Goal: Task Accomplishment & Management: Use online tool/utility

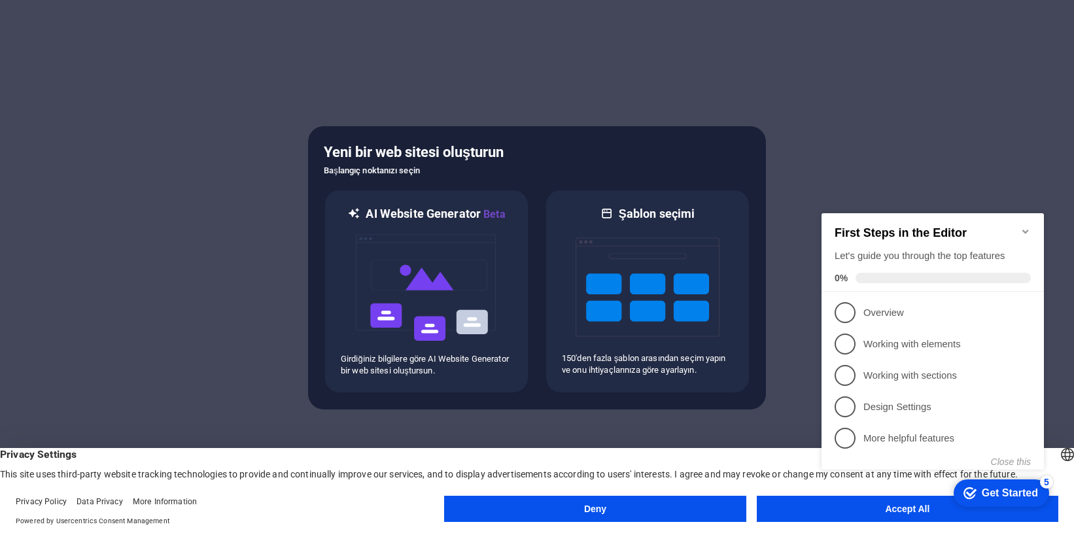
click div "checkmark Get Started 5 First Steps in the Editor Let's guide you through the t…"
click at [893, 515] on appcues-checklist "Contextual help checklist present on screen" at bounding box center [935, 354] width 238 height 321
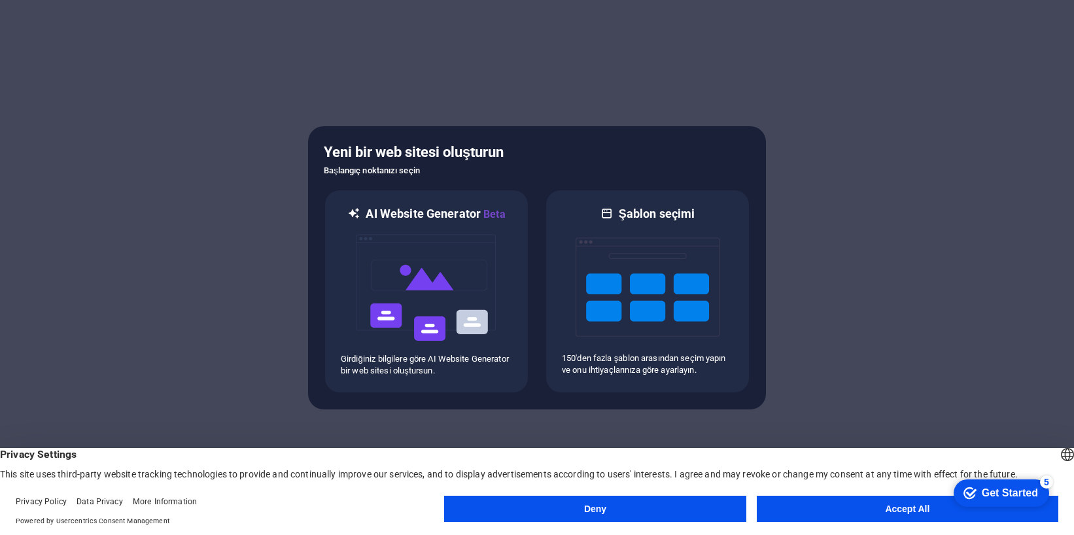
click at [884, 509] on button "Accept All" at bounding box center [908, 509] width 302 height 26
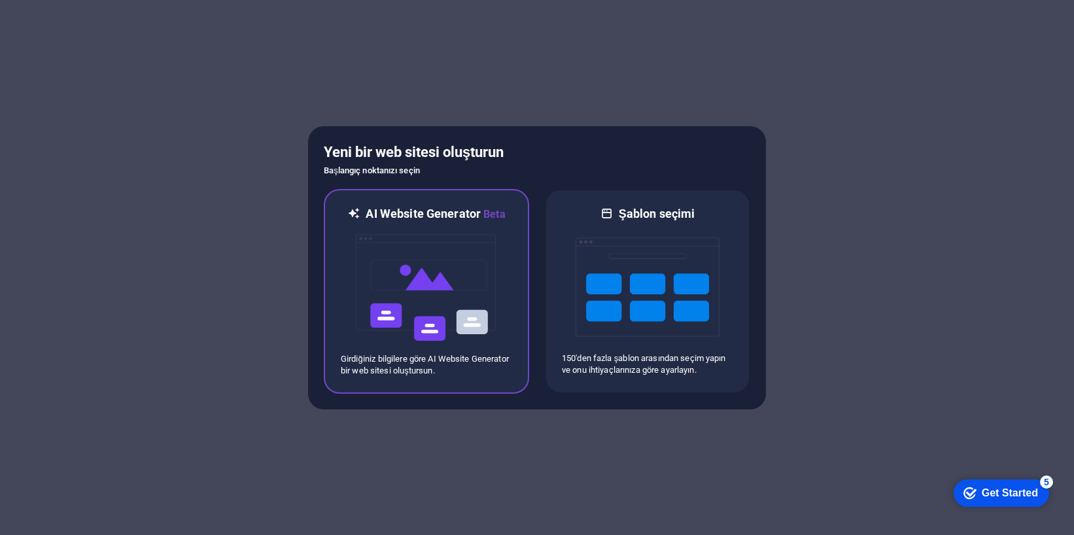
click at [398, 292] on img at bounding box center [427, 287] width 144 height 131
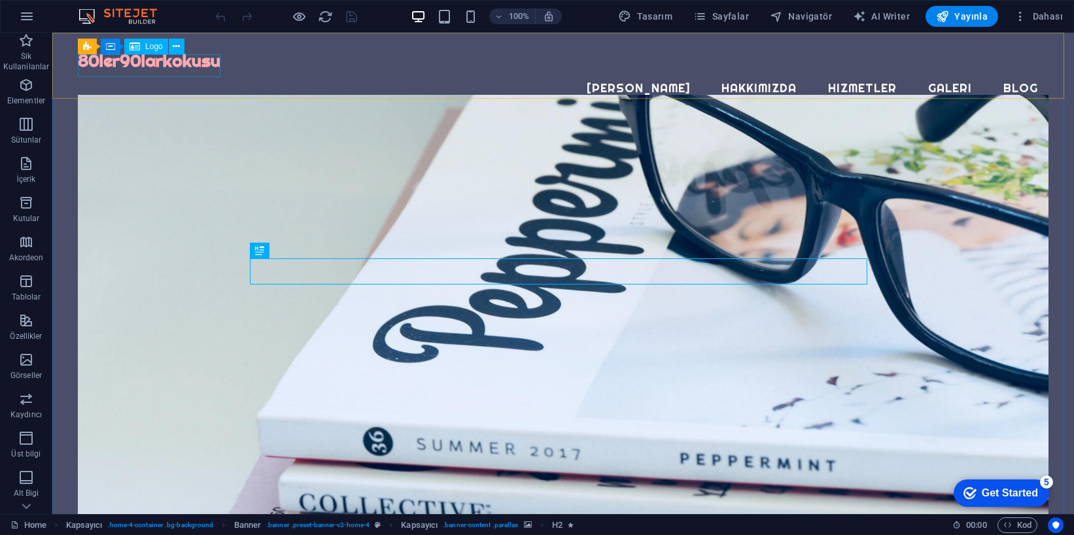
click at [154, 48] on span "Logo" at bounding box center [154, 47] width 18 height 8
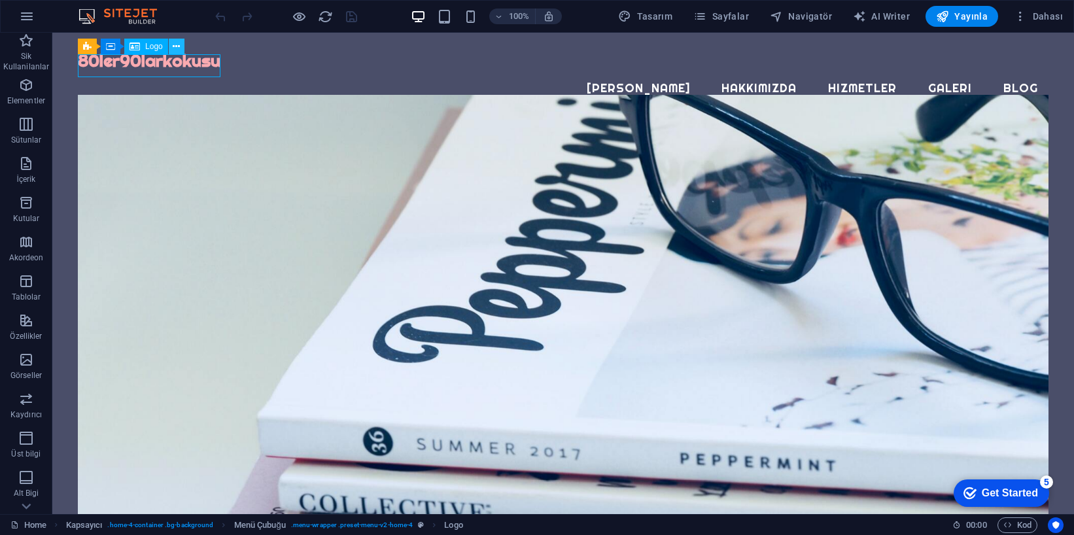
click at [177, 46] on icon at bounding box center [176, 47] width 7 height 14
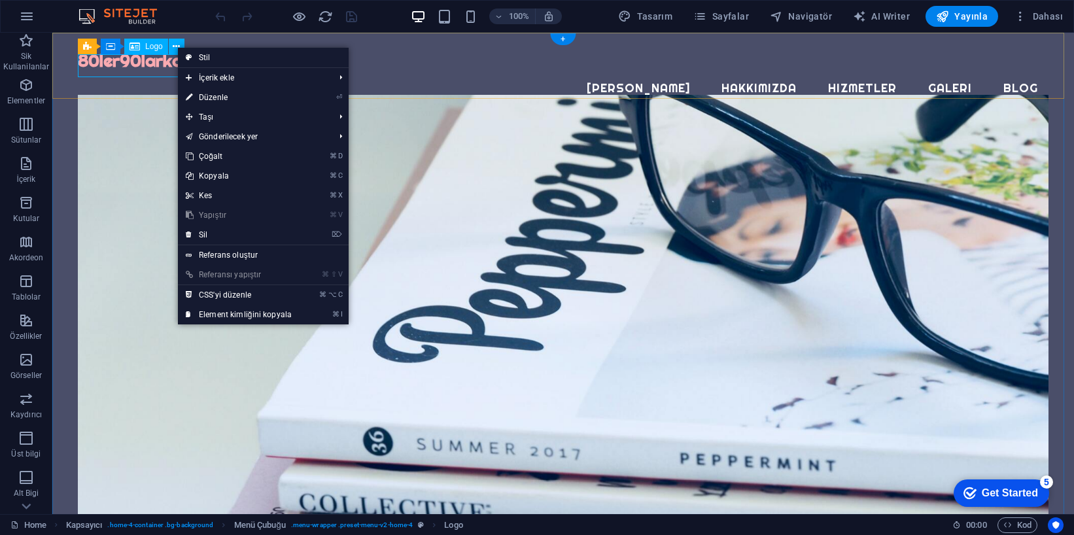
click at [146, 63] on div "80ler90larkokusu" at bounding box center [563, 61] width 971 height 22
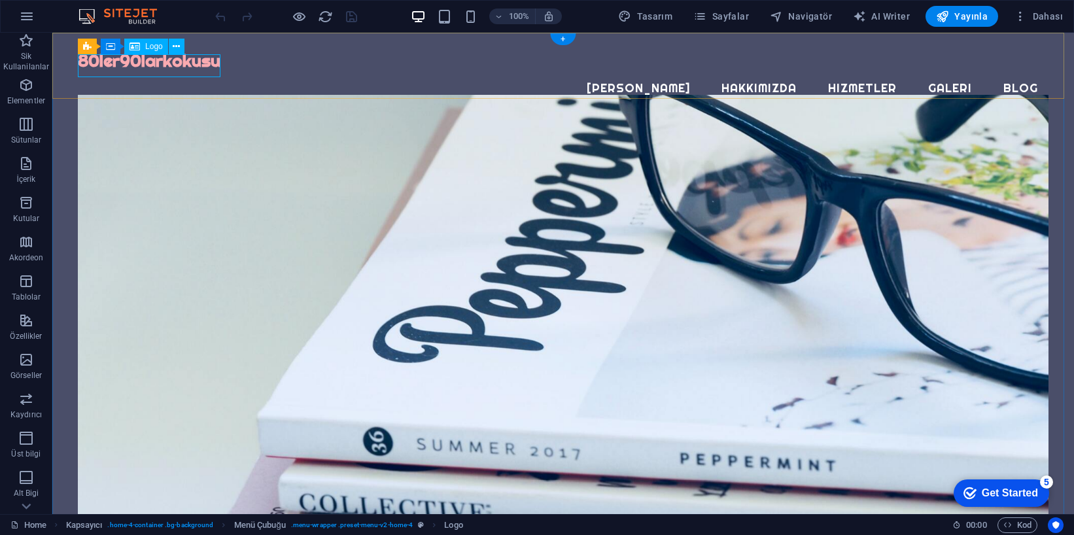
click at [147, 63] on div "80ler90larkokusu" at bounding box center [563, 61] width 971 height 22
select select "px"
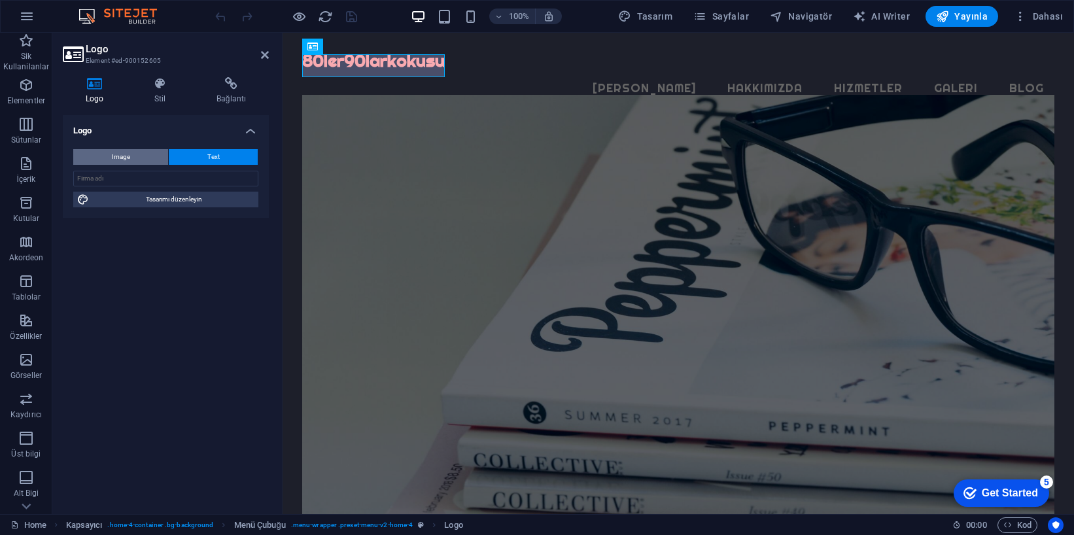
click at [132, 162] on button "Image" at bounding box center [120, 157] width 95 height 16
select select "DISABLED_OPTION_VALUE"
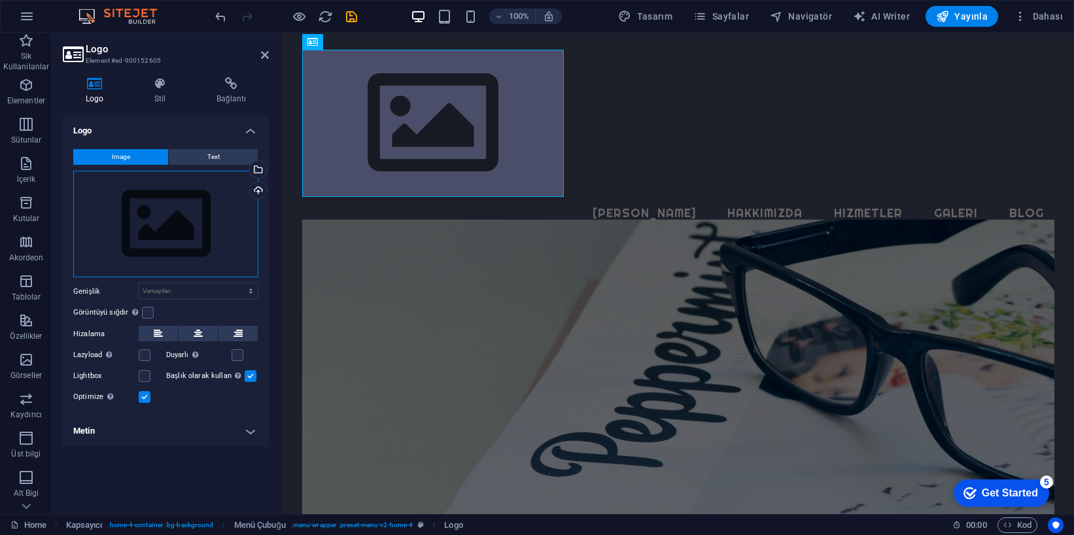
click at [176, 226] on div "Dosyaları buraya sürükleyin, dosyaları seçmek için tıklayın veya Dosyalardan ya…" at bounding box center [165, 224] width 185 height 107
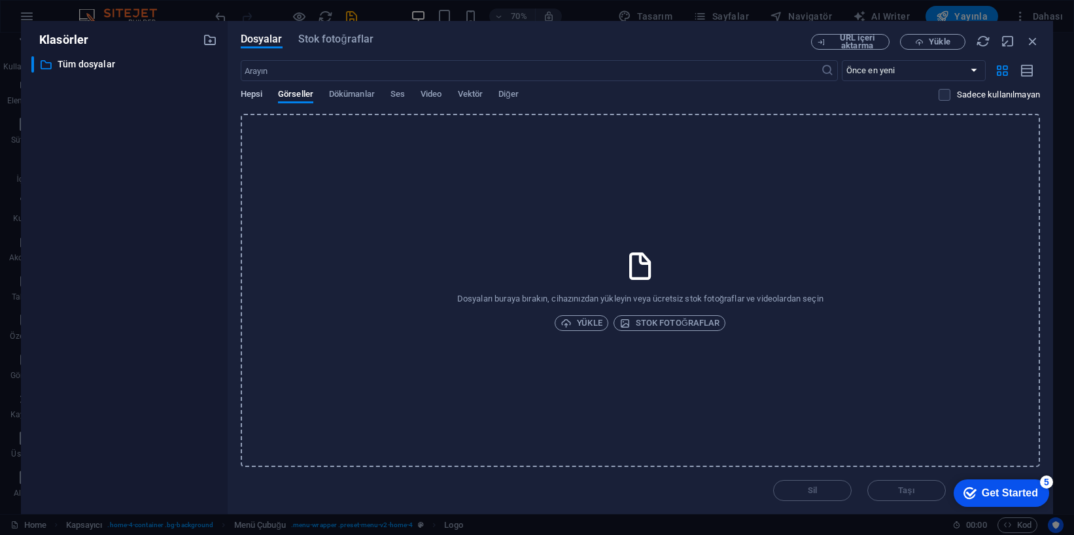
click at [257, 94] on span "Hepsi" at bounding box center [252, 95] width 22 height 18
click at [322, 35] on span "Stok fotoğraflar" at bounding box center [336, 39] width 76 height 16
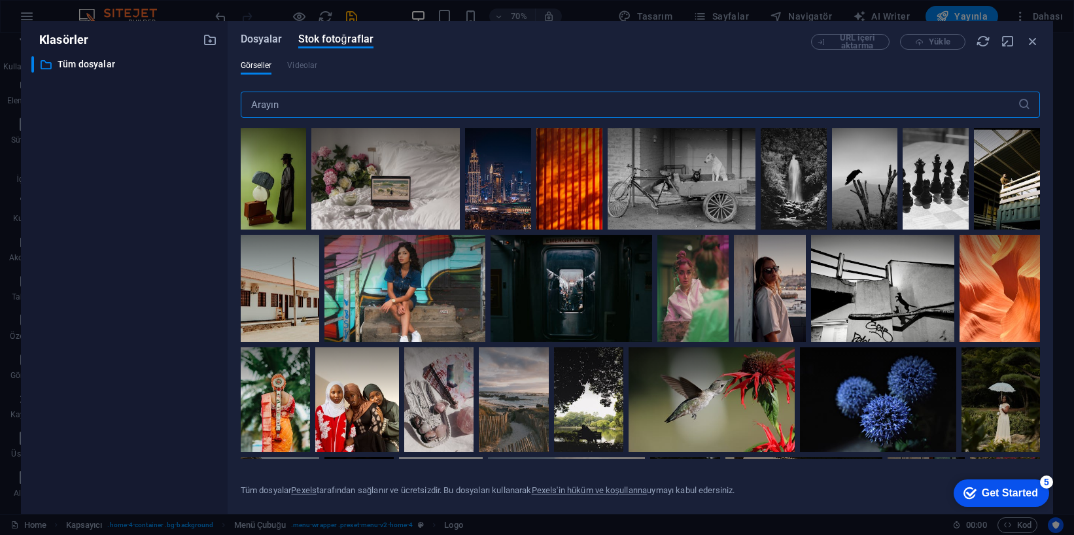
click at [271, 39] on span "Dosyalar" at bounding box center [262, 39] width 42 height 16
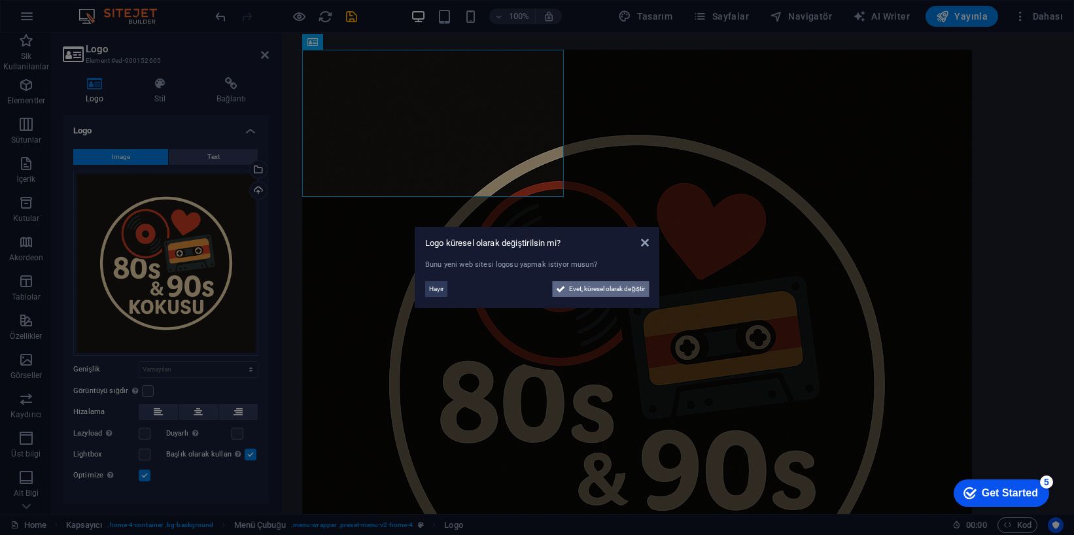
click at [587, 285] on span "Evet, küresel olarak değiştir" at bounding box center [607, 289] width 76 height 16
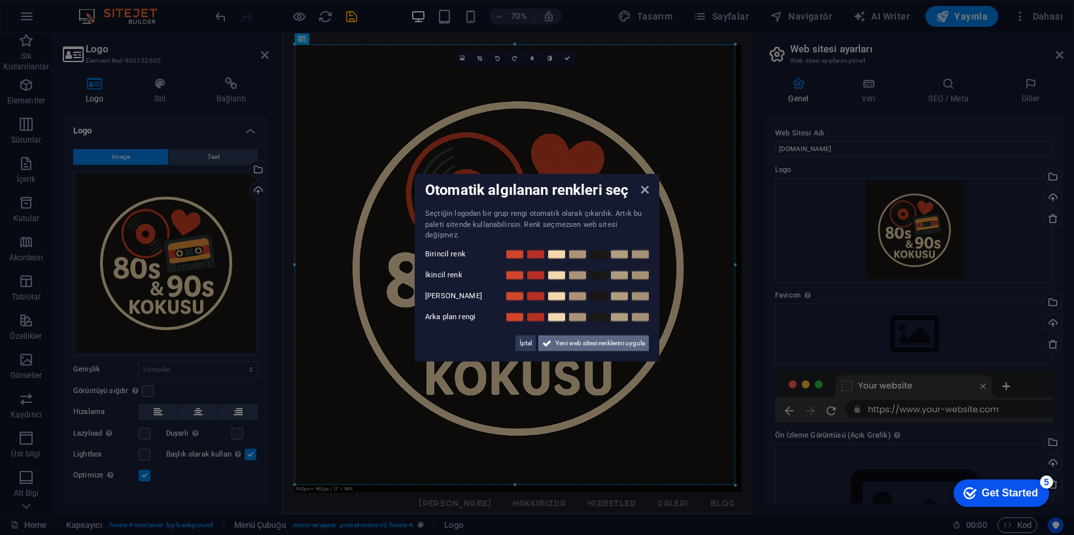
drag, startPoint x: 586, startPoint y: 339, endPoint x: 434, endPoint y: 438, distance: 181.6
click at [586, 339] on span "Yeni web sitesi renklerini uygula" at bounding box center [600, 343] width 90 height 16
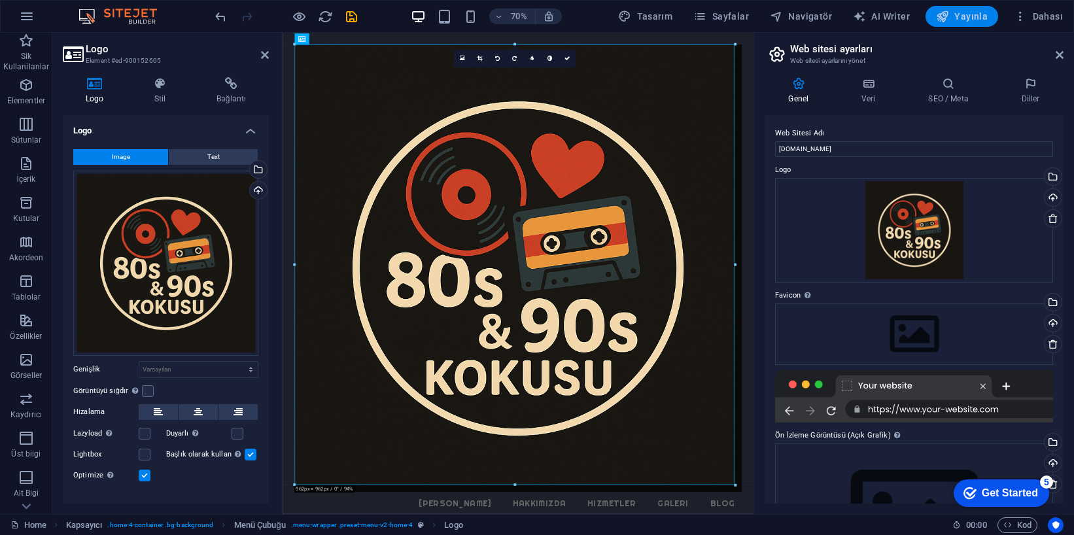
click at [984, 22] on span "Yayınla" at bounding box center [962, 16] width 52 height 13
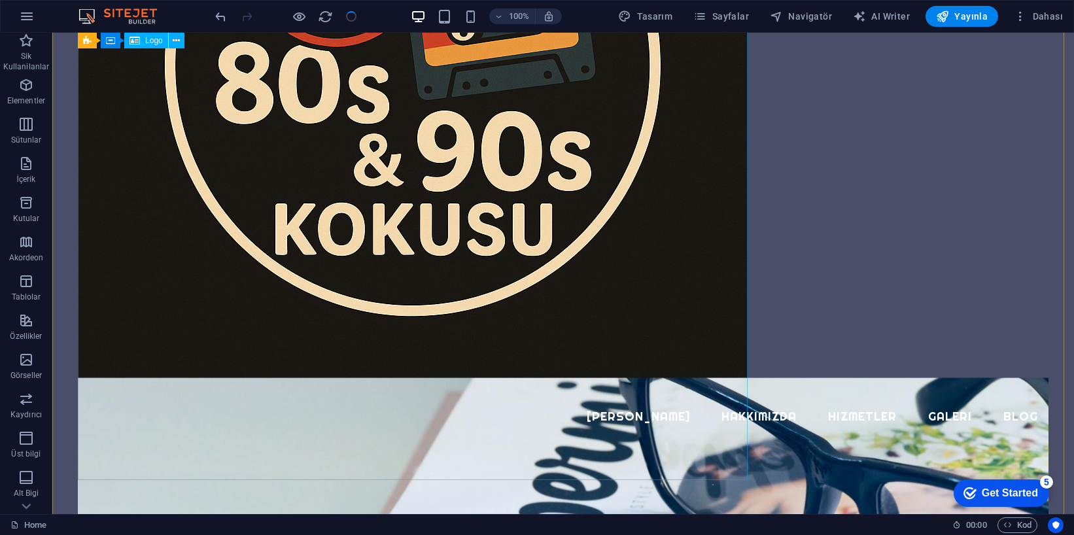
scroll to position [171, 0]
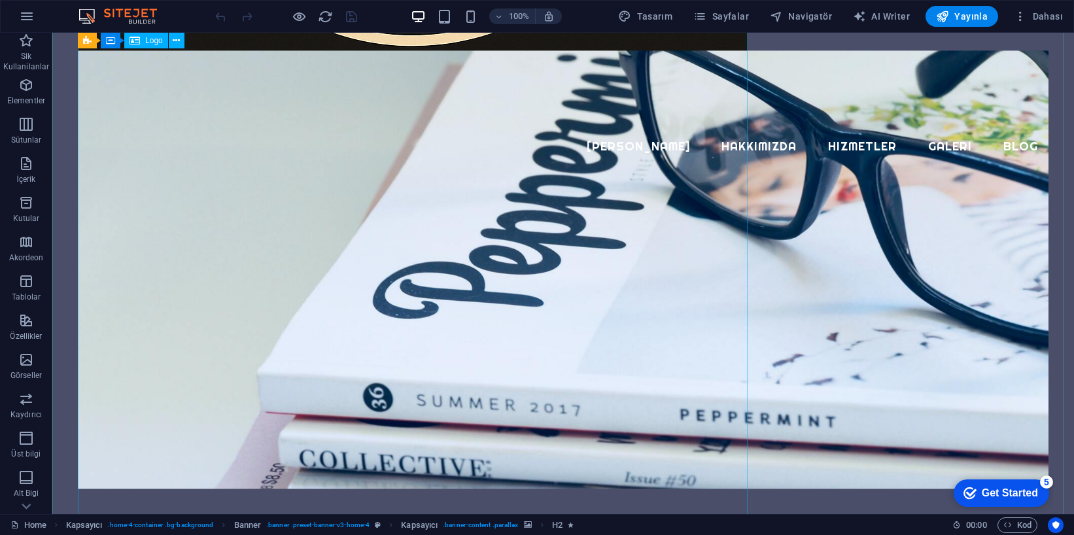
scroll to position [149, 0]
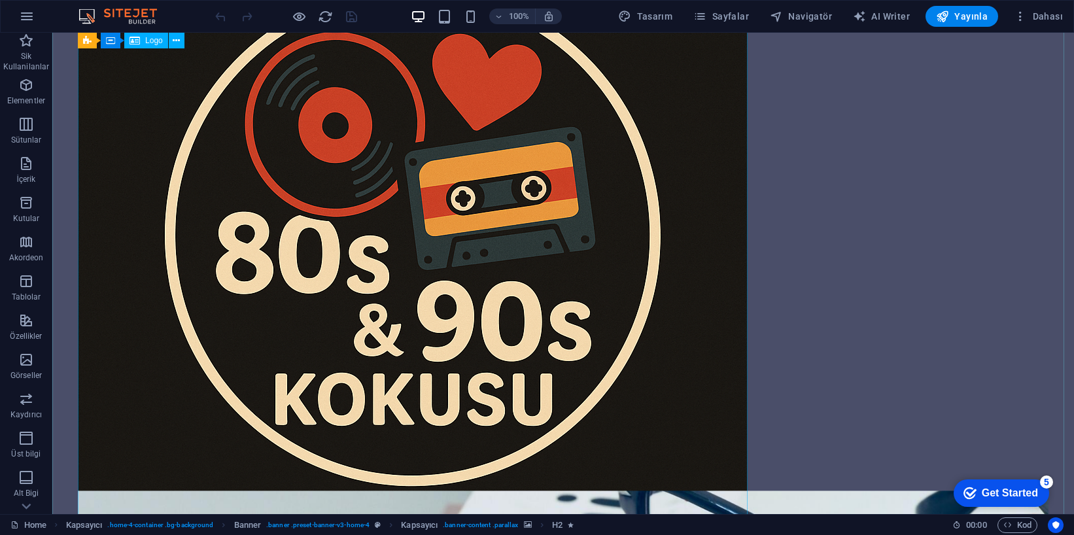
click at [502, 202] on div at bounding box center [563, 236] width 971 height 670
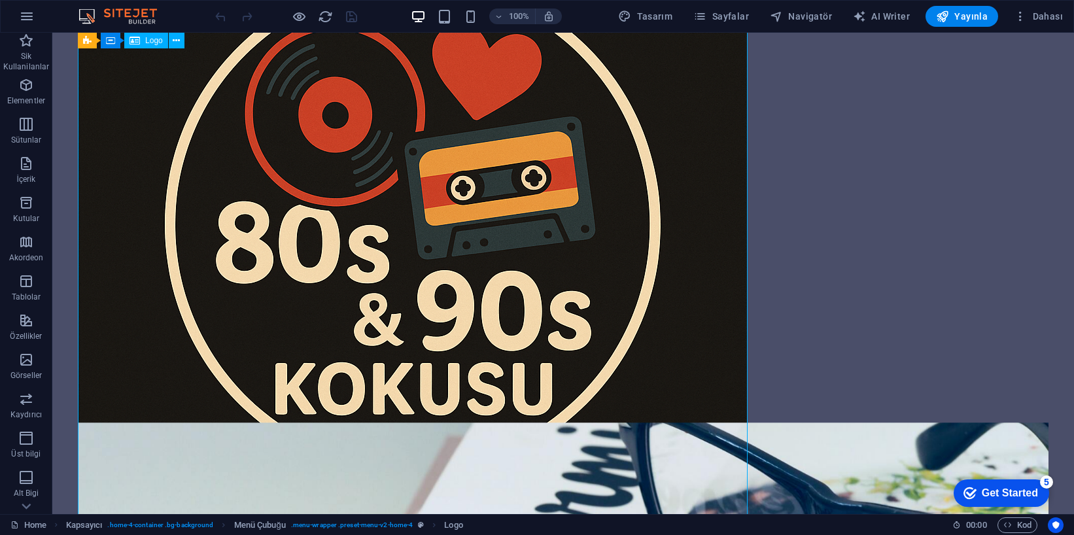
scroll to position [310, 0]
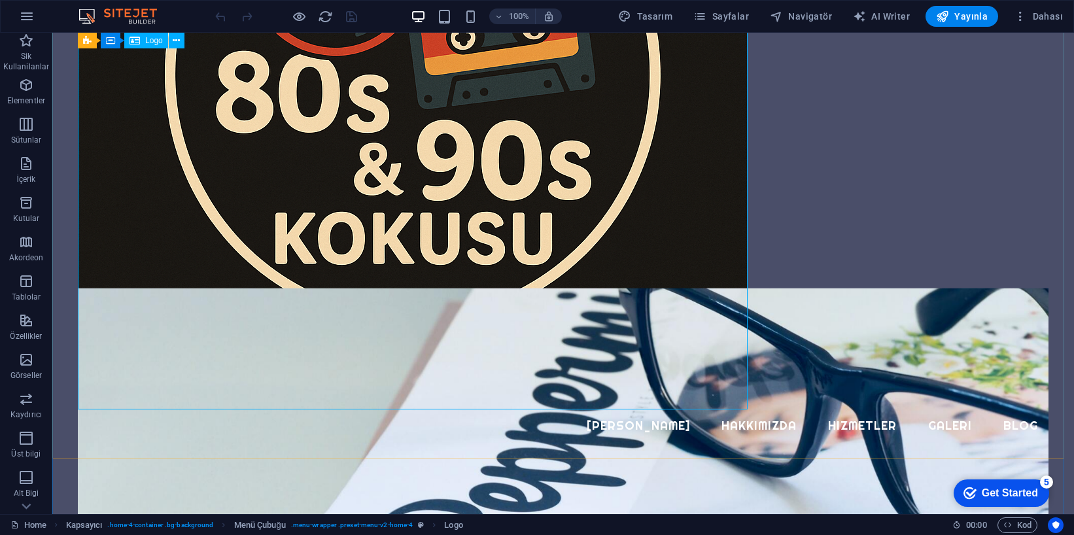
click at [468, 223] on div at bounding box center [563, 75] width 971 height 670
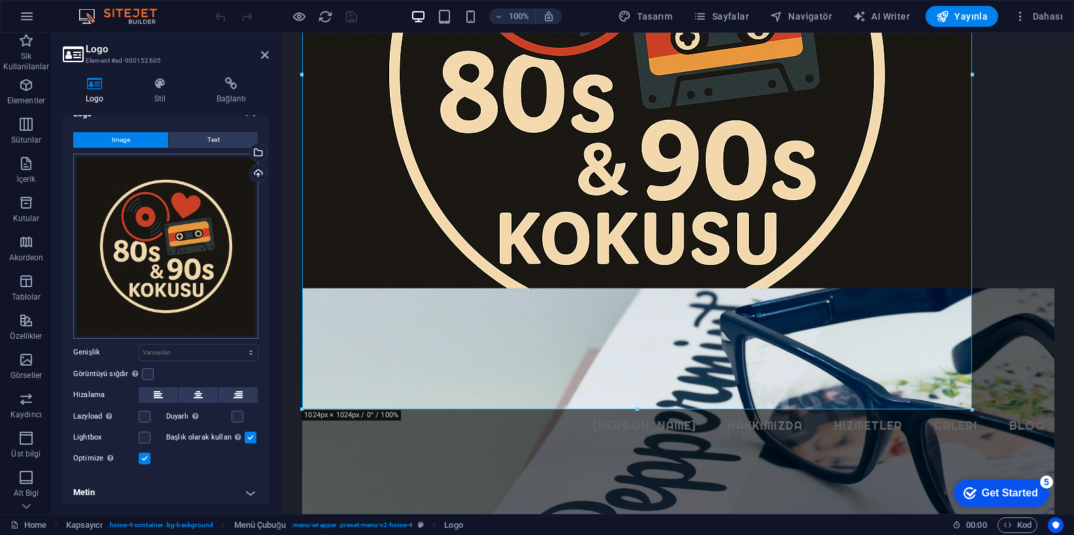
scroll to position [18, 0]
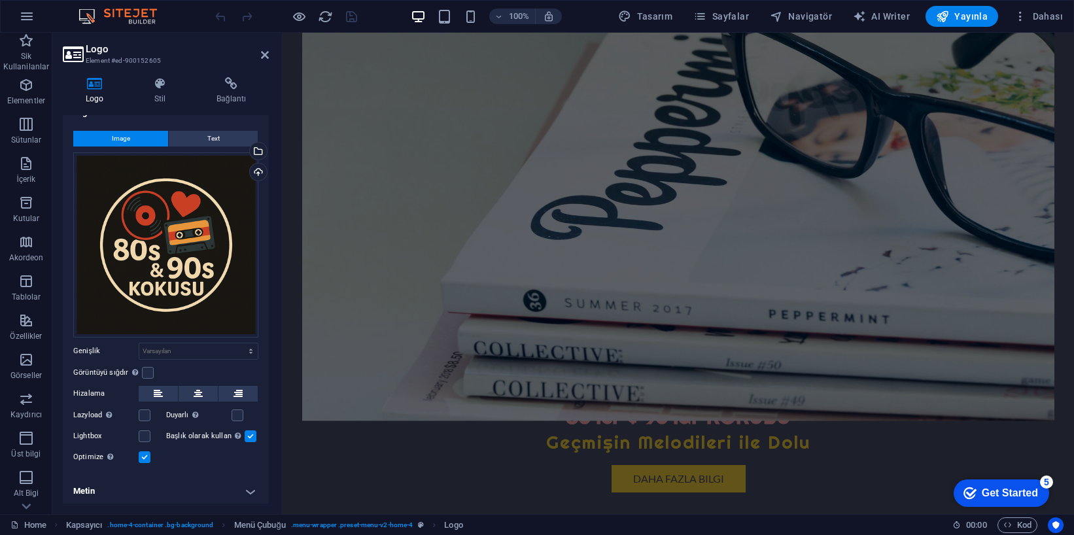
drag, startPoint x: 973, startPoint y: 74, endPoint x: 427, endPoint y: 7, distance: 549.7
type input "179"
select select "px"
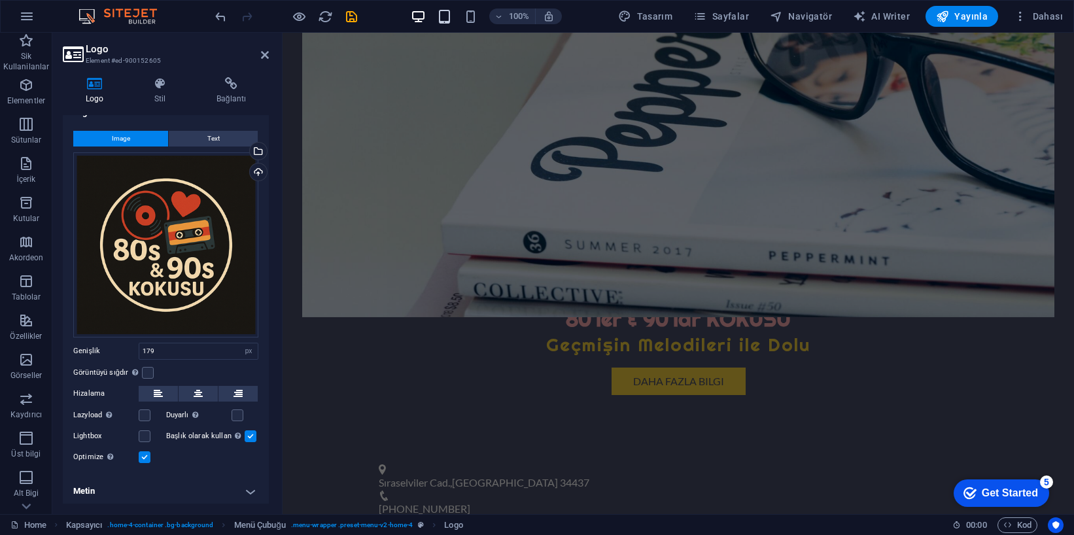
scroll to position [0, 0]
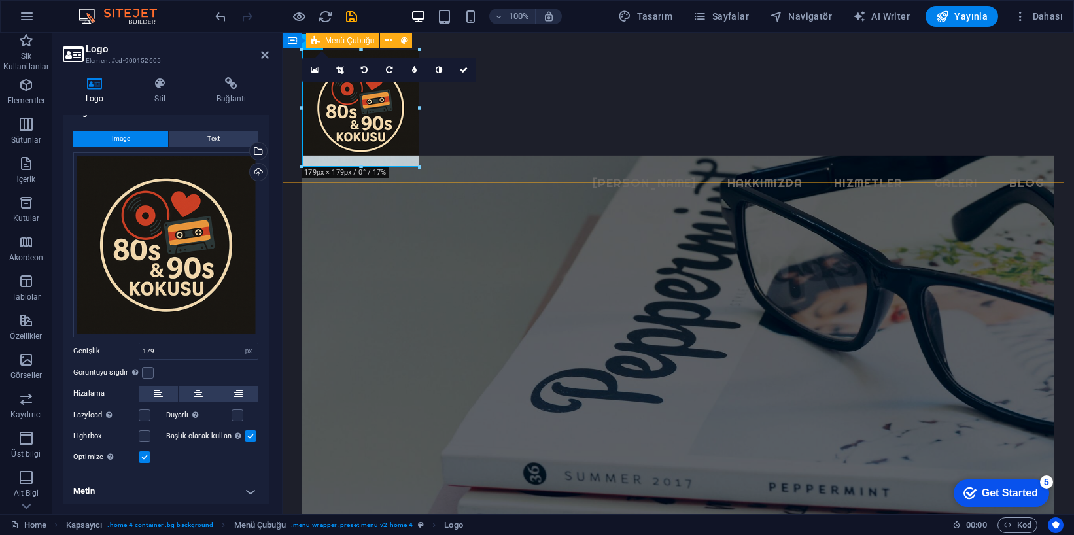
click at [518, 163] on div "Menu [PERSON_NAME] Hakkımızda Hizmetler Galeri Blog" at bounding box center [679, 124] width 792 height 183
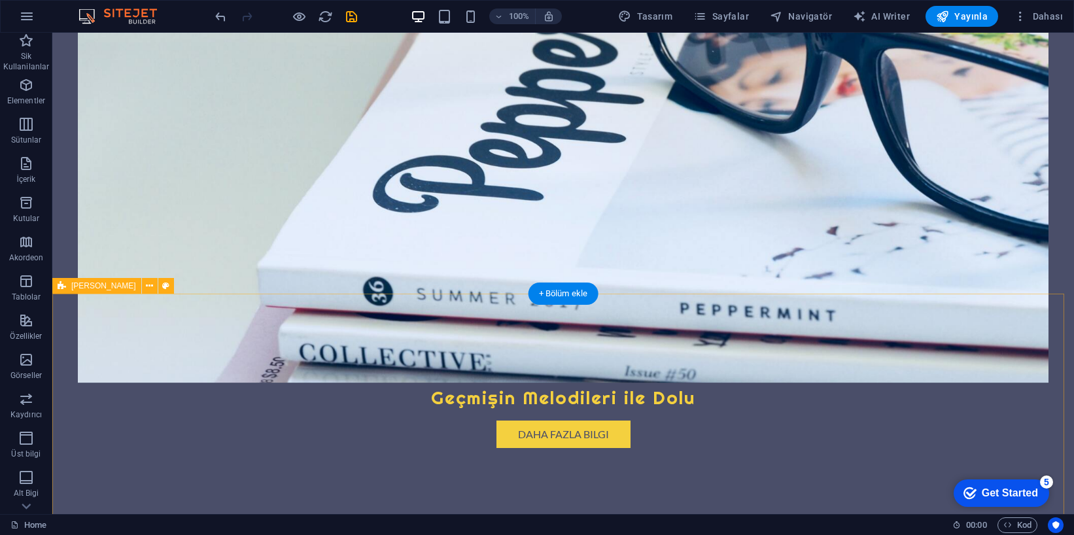
scroll to position [353, 0]
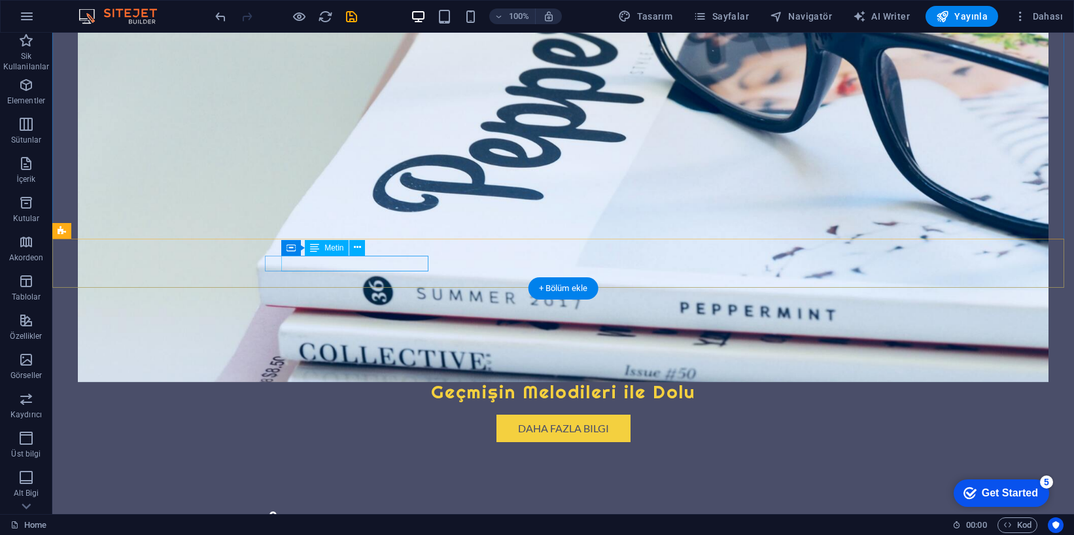
click at [385, 523] on span "[GEOGRAPHIC_DATA]" at bounding box center [396, 529] width 106 height 12
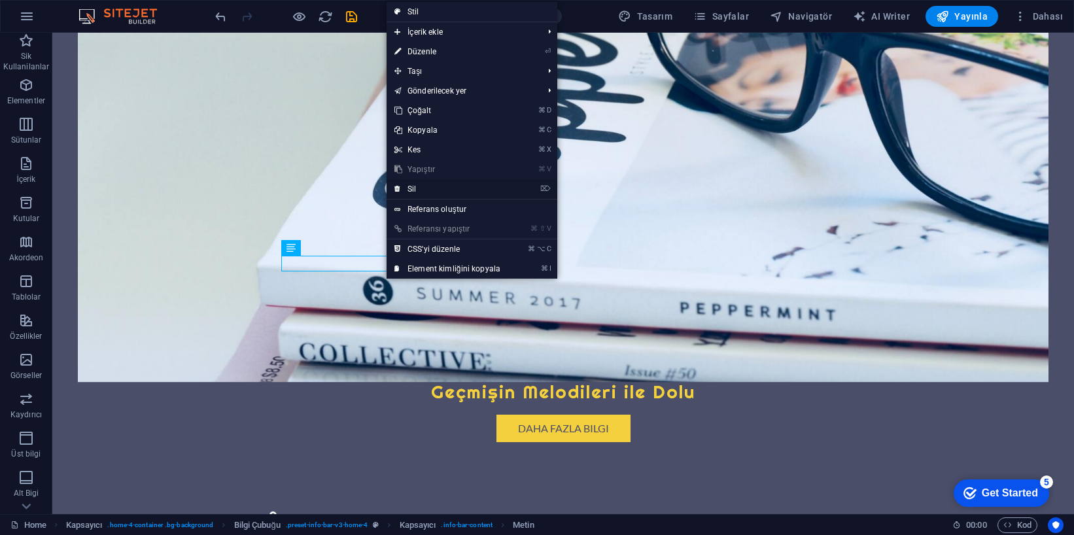
click at [427, 185] on link "⌦ Sil" at bounding box center [448, 189] width 122 height 20
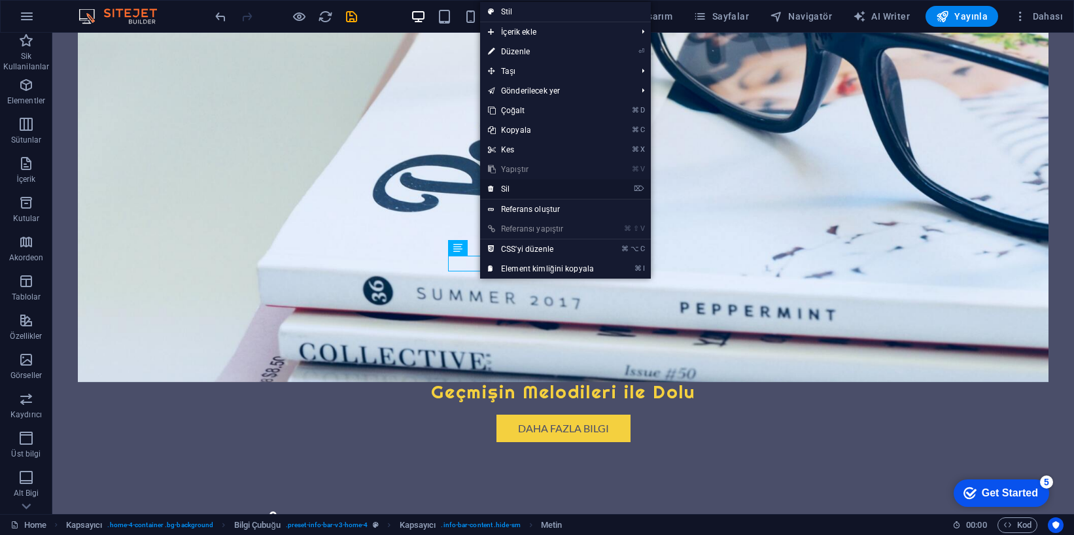
click at [529, 192] on link "⌦ Sil" at bounding box center [541, 189] width 122 height 20
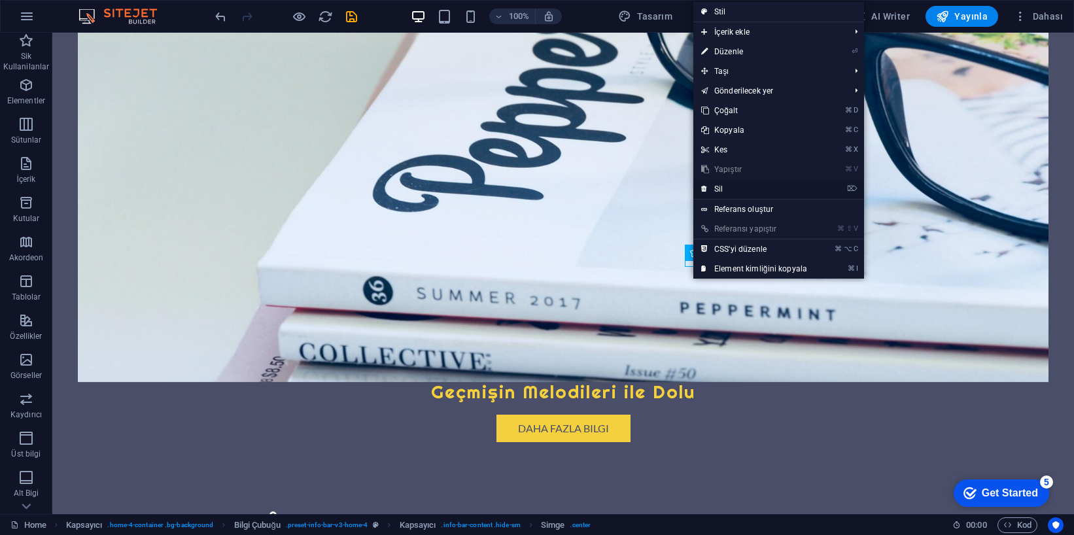
click at [724, 191] on link "⌦ Sil" at bounding box center [754, 189] width 122 height 20
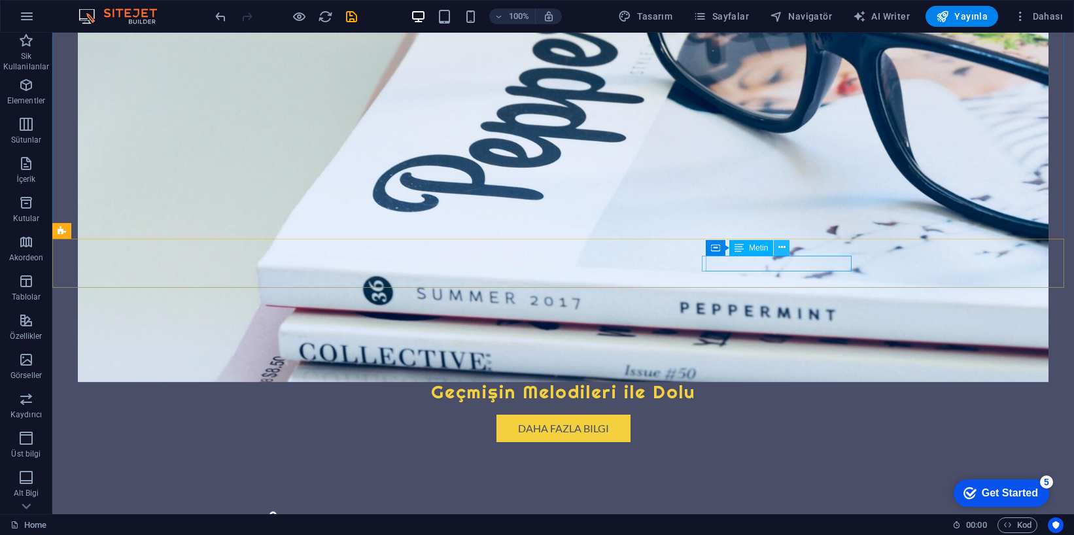
click at [782, 249] on icon at bounding box center [781, 248] width 7 height 14
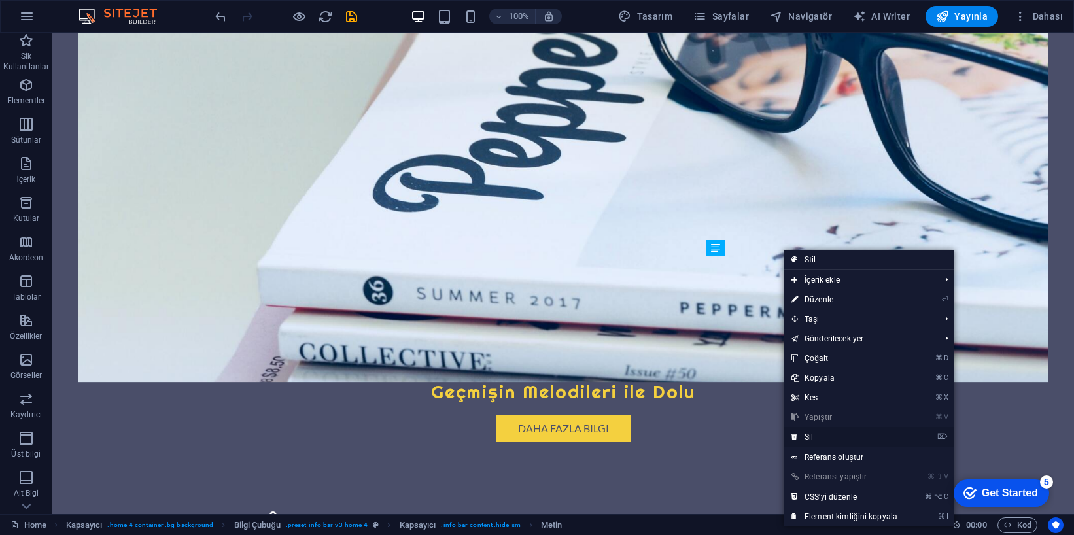
click at [828, 434] on link "⌦ Sil" at bounding box center [845, 437] width 122 height 20
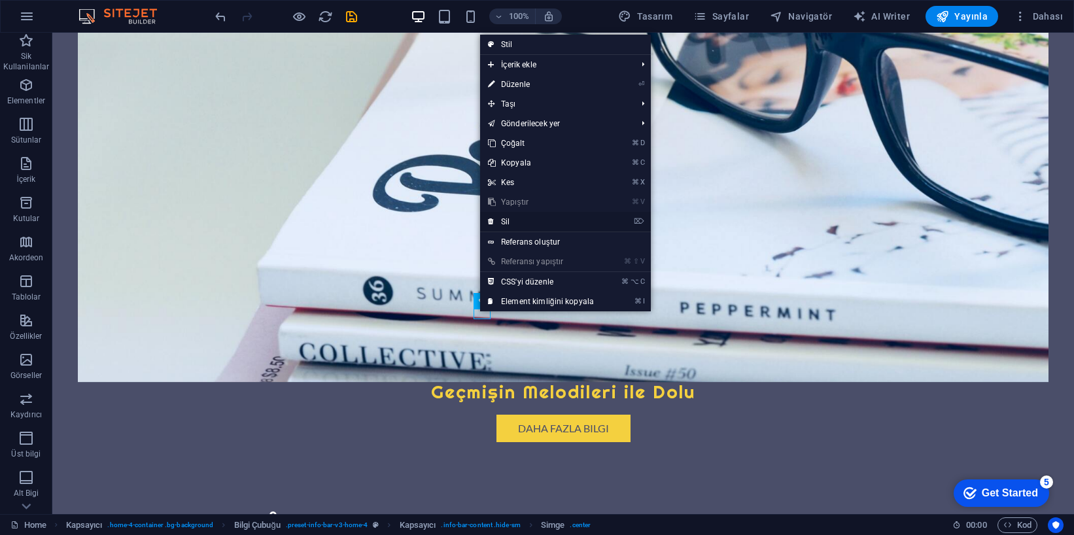
click at [520, 223] on link "⌦ Sil" at bounding box center [541, 222] width 122 height 20
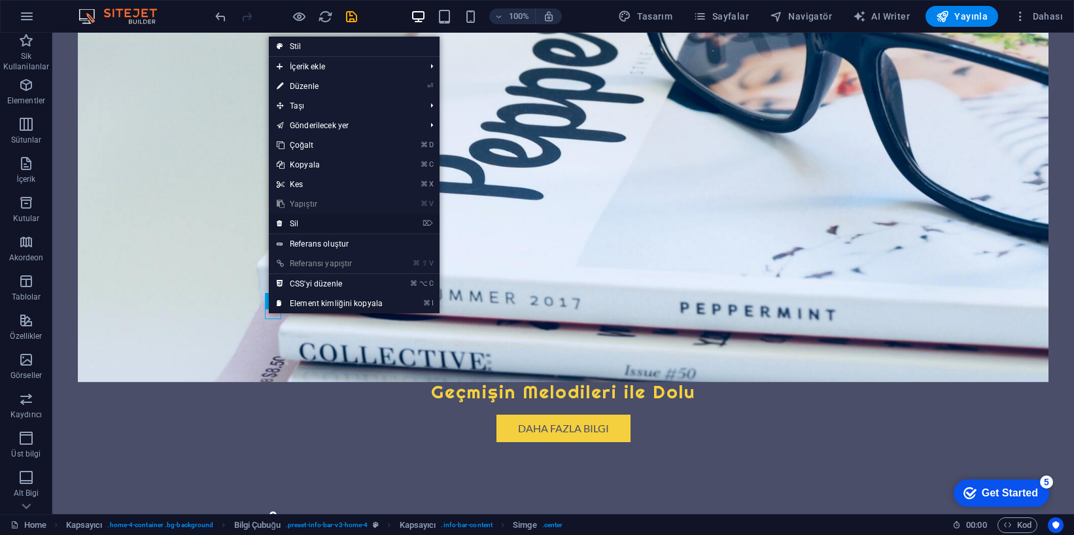
click at [334, 222] on link "⌦ Sil" at bounding box center [330, 224] width 122 height 20
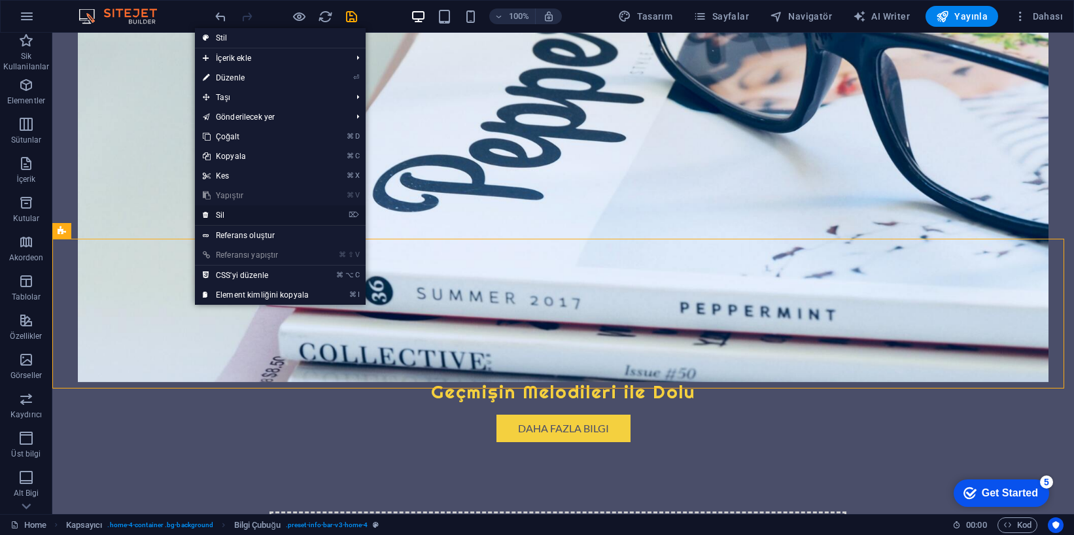
click at [270, 213] on link "⌦ Sil" at bounding box center [256, 215] width 122 height 20
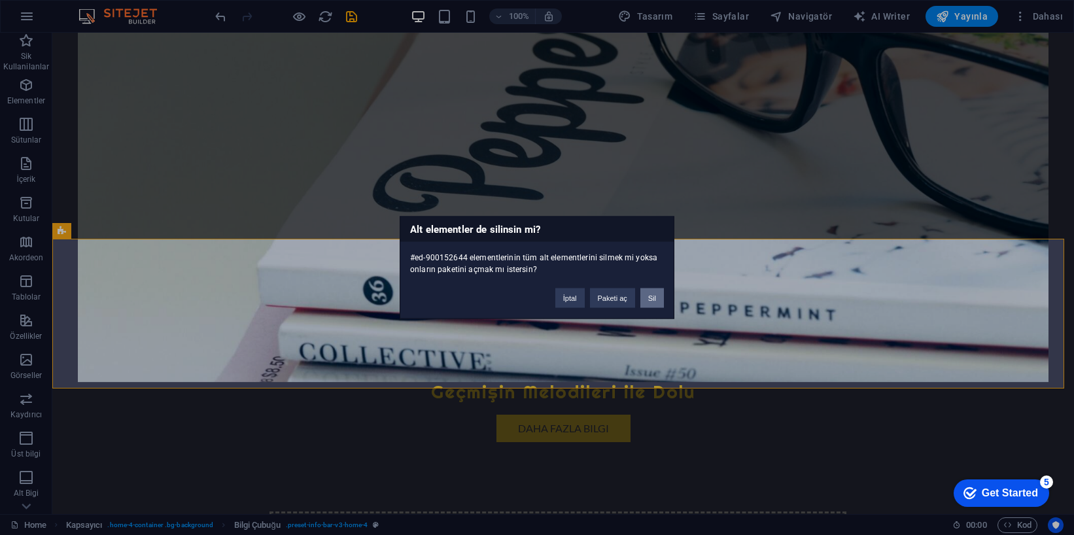
click at [652, 298] on button "Sil" at bounding box center [652, 299] width 24 height 20
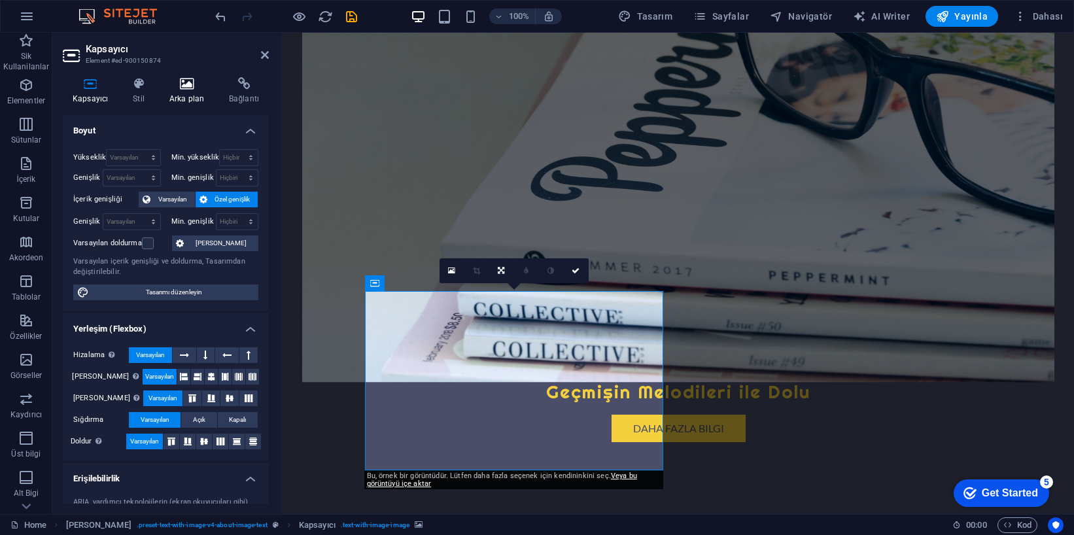
click at [193, 92] on h4 "Arka plan" at bounding box center [190, 90] width 60 height 27
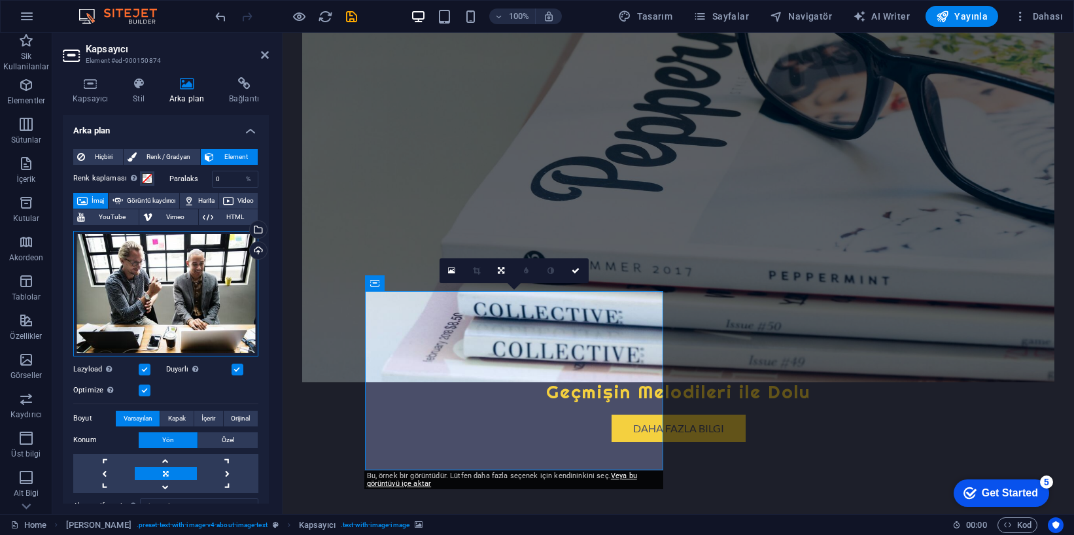
click at [194, 254] on div "Dosyaları buraya sürükleyin, dosyaları seçmek için tıklayın veya Dosyalardan ya…" at bounding box center [165, 294] width 185 height 126
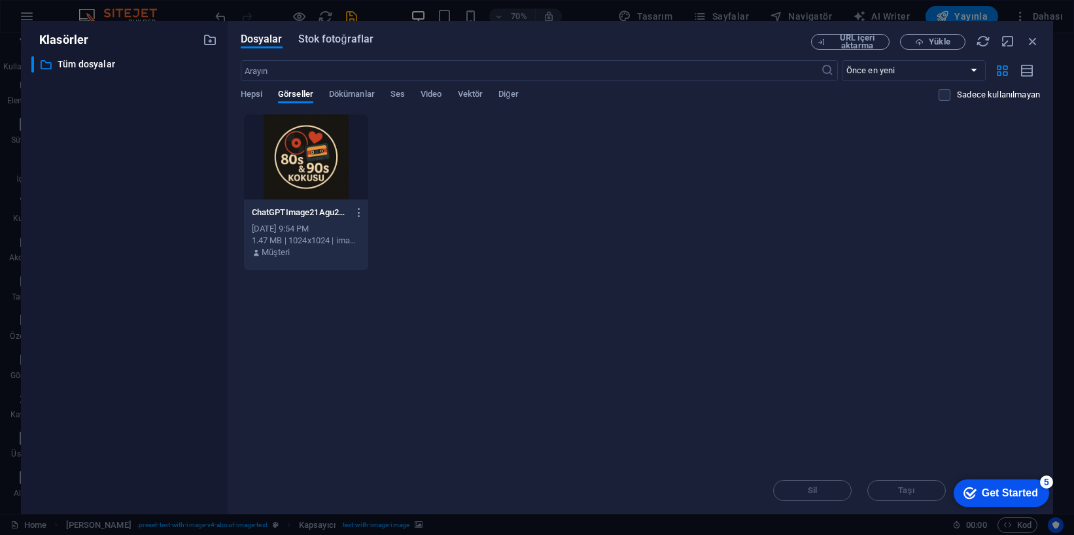
click at [306, 36] on span "Stok fotoğraflar" at bounding box center [336, 39] width 76 height 16
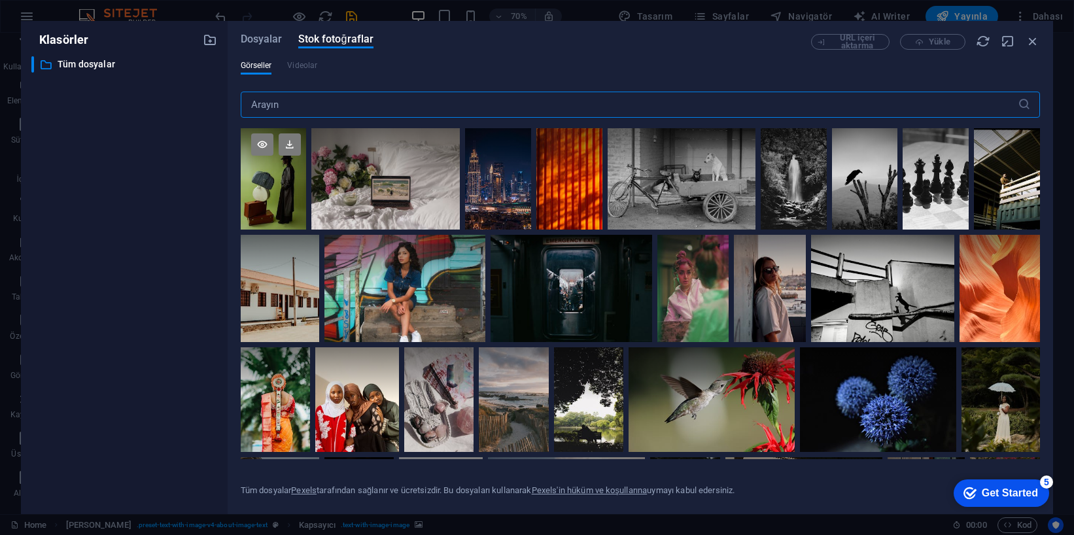
click at [272, 184] on div at bounding box center [274, 178] width 66 height 101
click at [273, 160] on div at bounding box center [274, 153] width 66 height 50
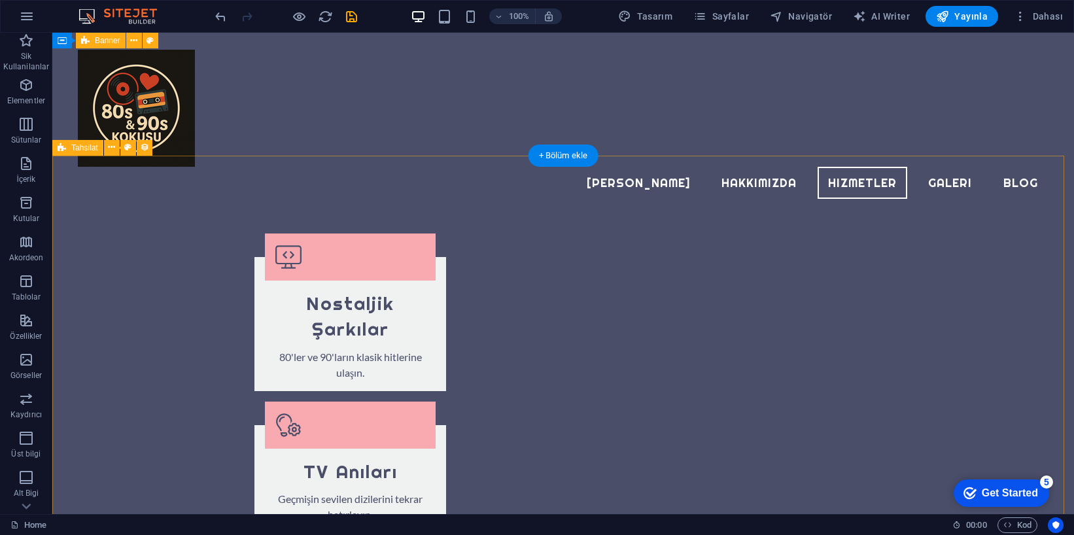
scroll to position [1050, 0]
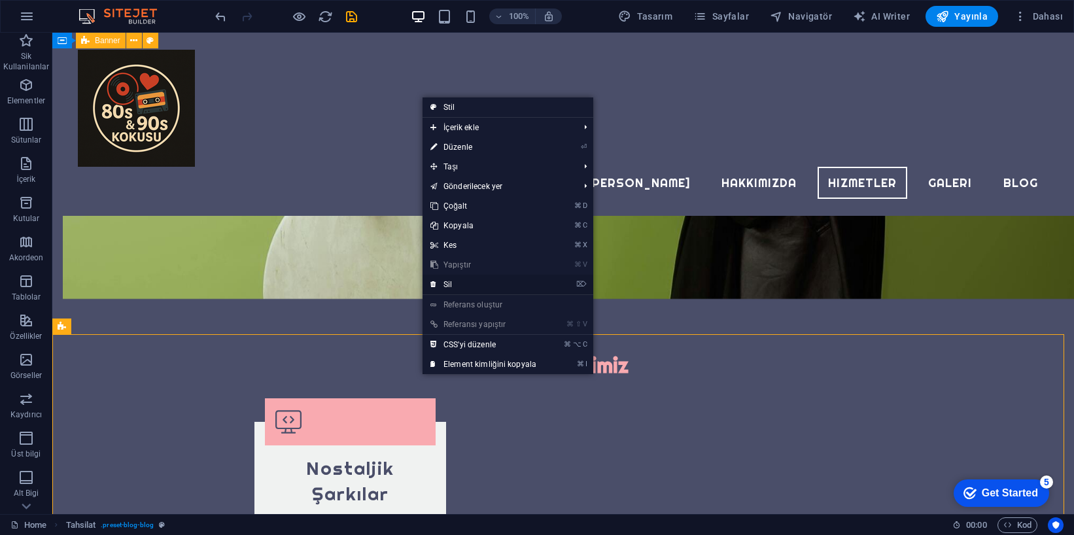
click at [457, 287] on link "⌦ Sil" at bounding box center [484, 285] width 122 height 20
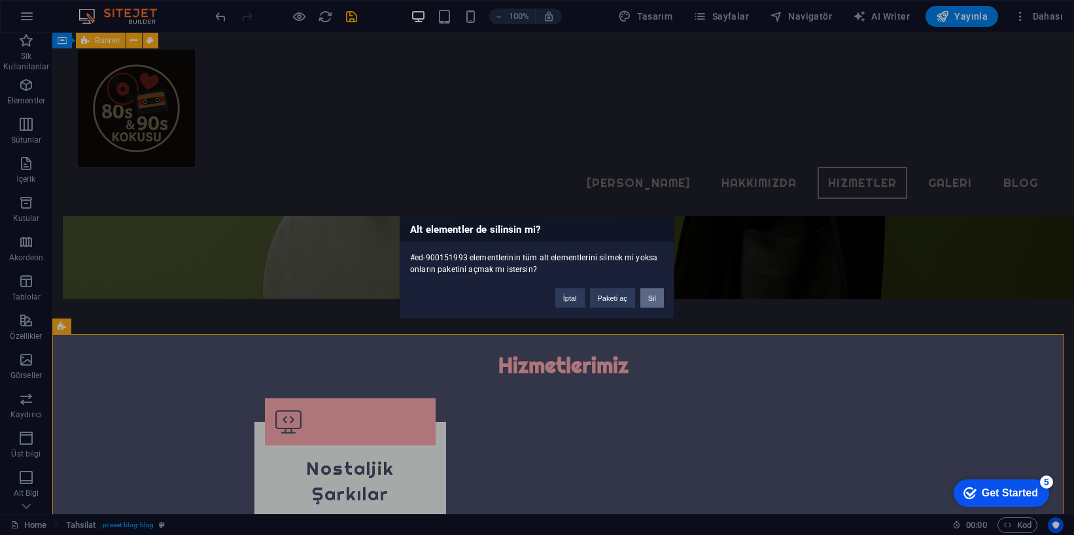
click at [659, 298] on button "Sil" at bounding box center [652, 299] width 24 height 20
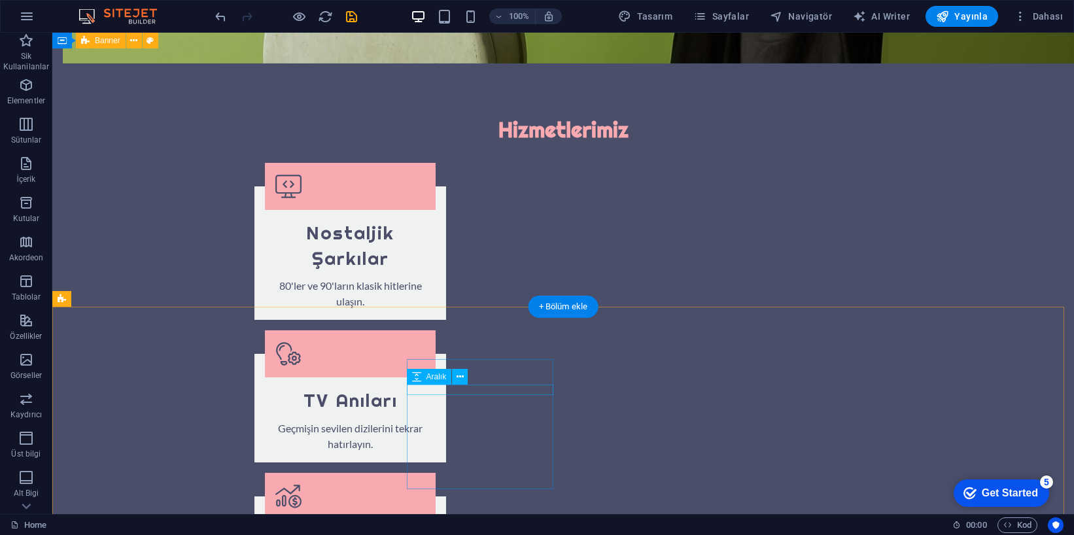
scroll to position [1271, 0]
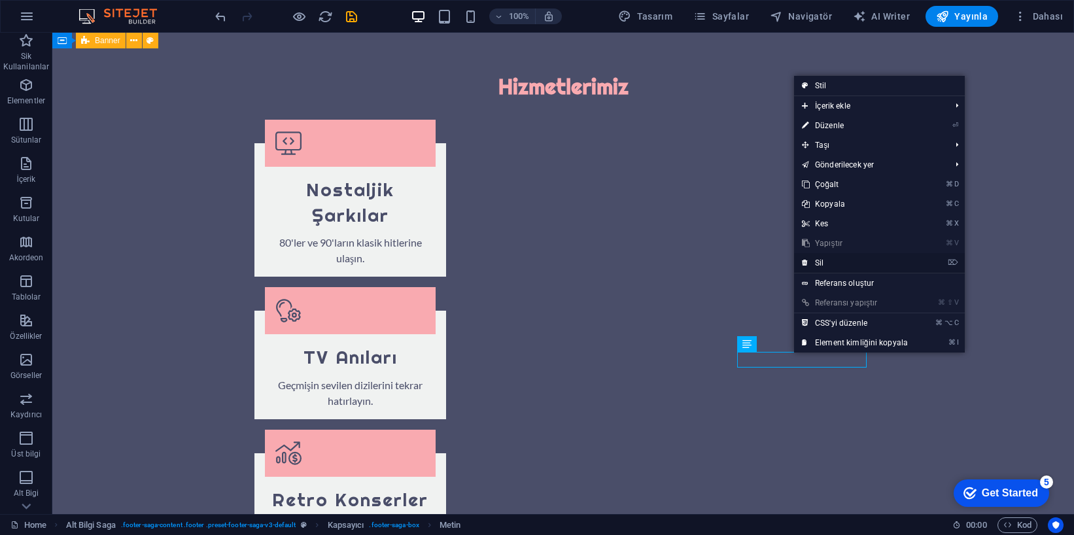
click at [825, 266] on link "⌦ Sil" at bounding box center [855, 263] width 122 height 20
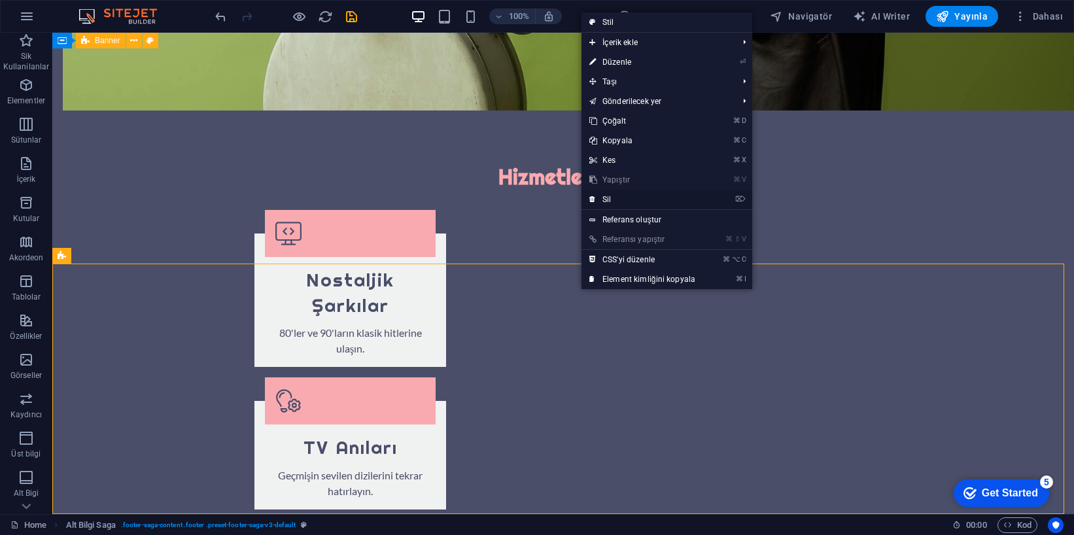
click at [608, 202] on link "⌦ Sil" at bounding box center [643, 200] width 122 height 20
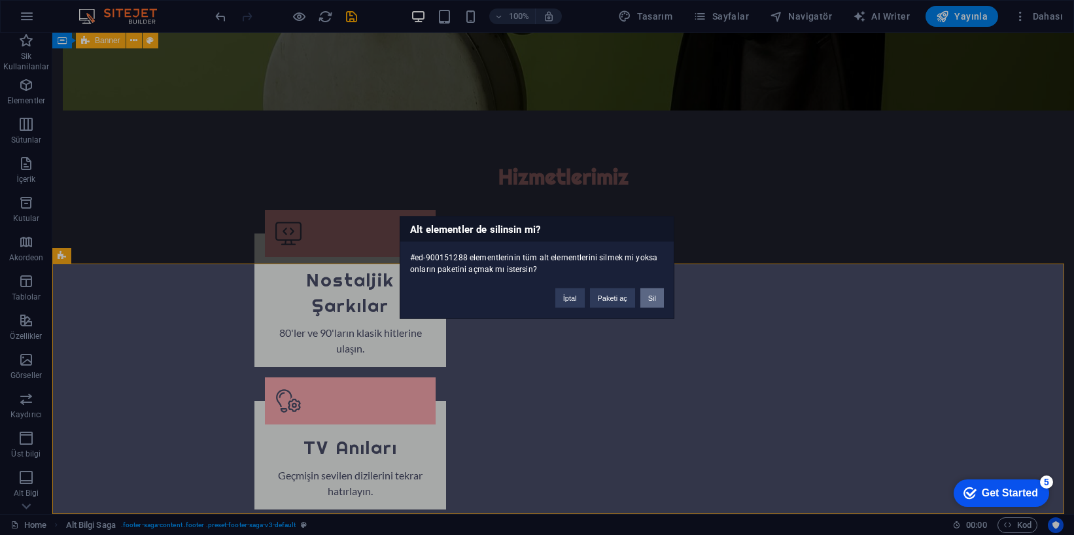
drag, startPoint x: 652, startPoint y: 296, endPoint x: 605, endPoint y: 270, distance: 53.9
click at [653, 296] on button "Sil" at bounding box center [652, 299] width 24 height 20
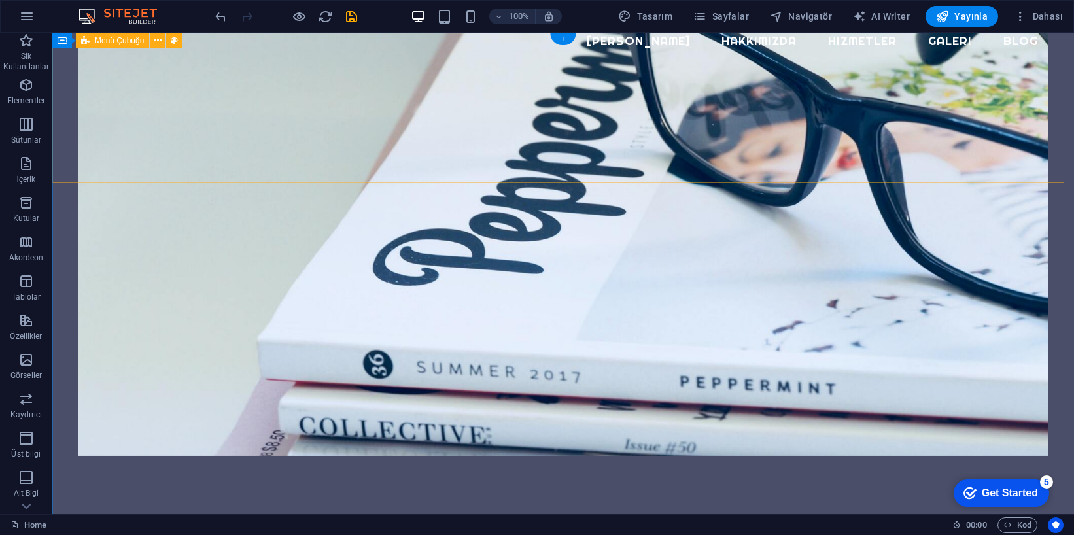
scroll to position [0, 0]
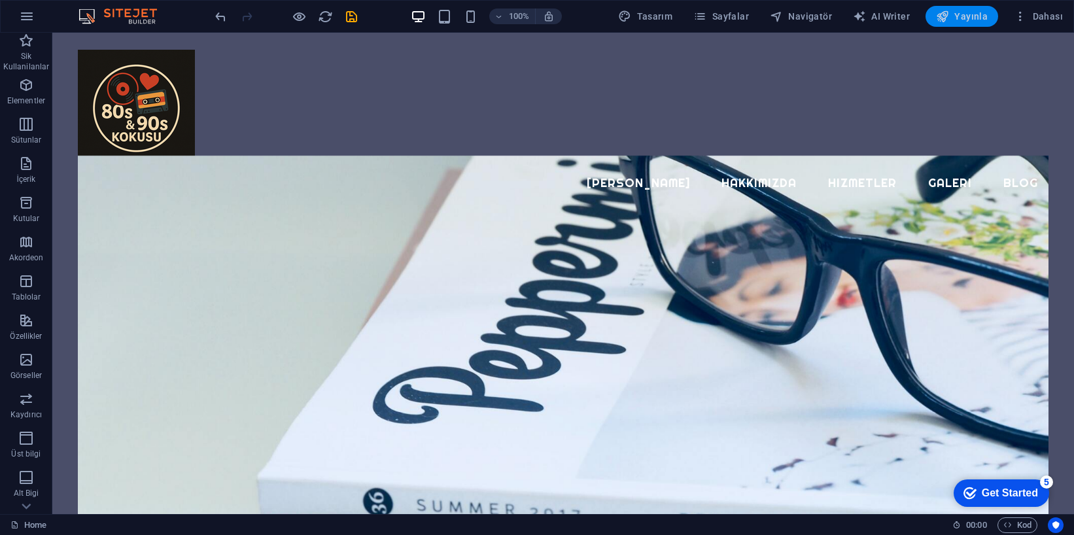
click at [949, 15] on icon "button" at bounding box center [942, 16] width 13 height 13
